Goal: Information Seeking & Learning: Learn about a topic

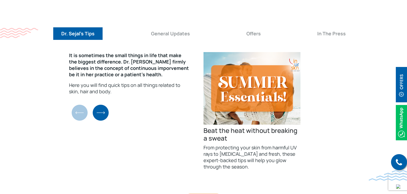
scroll to position [2159, 0]
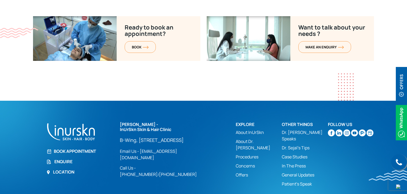
click at [243, 154] on link "Procedures" at bounding box center [258, 157] width 46 height 6
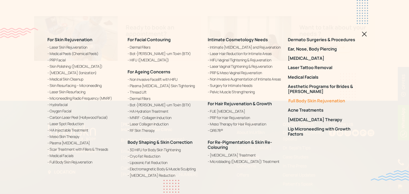
click at [313, 103] on link "Full Body Skin Rejuvenation" at bounding box center [325, 100] width 74 height 5
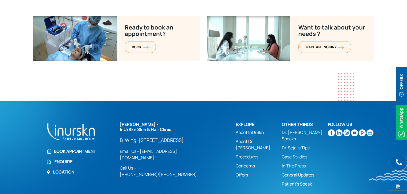
click at [251, 154] on link "Procedures" at bounding box center [258, 157] width 46 height 6
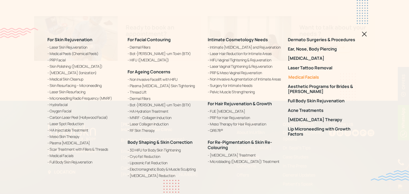
click at [316, 76] on link "Medical Facials" at bounding box center [325, 77] width 74 height 5
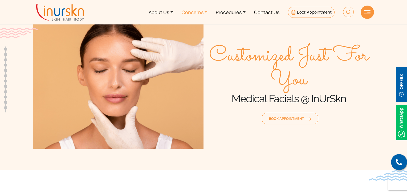
click at [195, 12] on link "Concerns" at bounding box center [194, 12] width 34 height 20
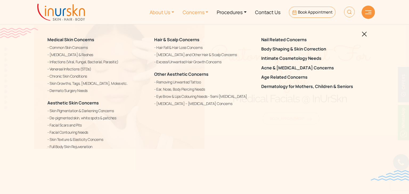
click at [167, 10] on link "About Us" at bounding box center [161, 12] width 33 height 20
